Goal: Task Accomplishment & Management: Complete application form

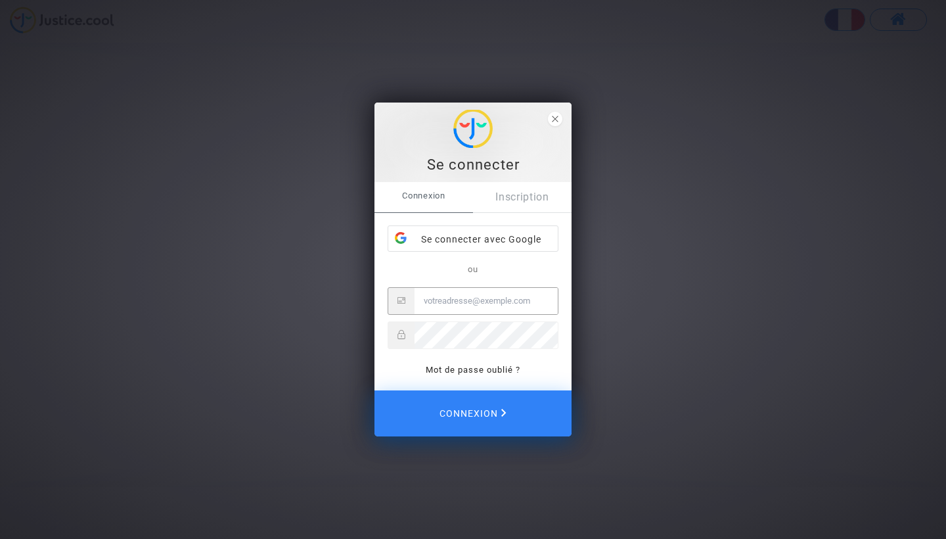
type input "albane.lehelloco@gmail.com"
click at [473, 413] on button "Connexion" at bounding box center [473, 413] width 197 height 46
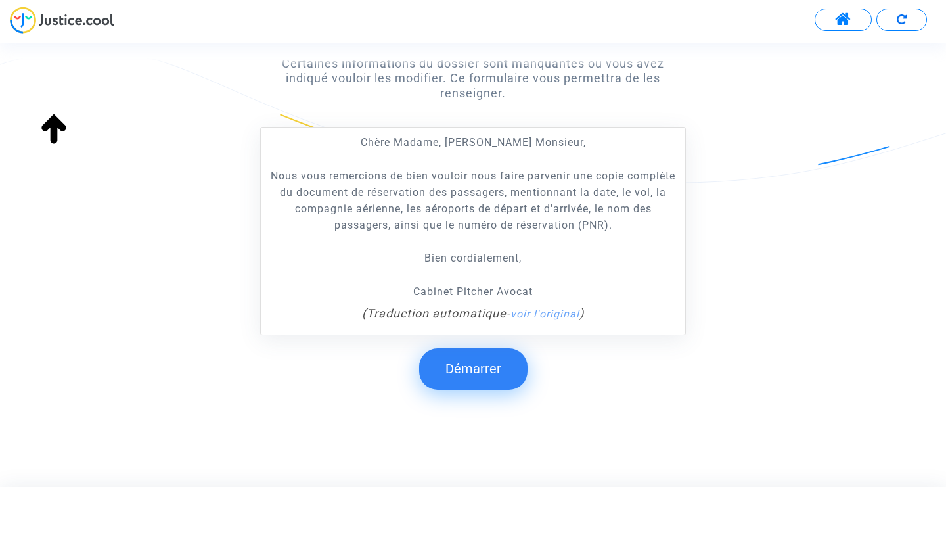
scroll to position [226, 0]
